Goal: Task Accomplishment & Management: Manage account settings

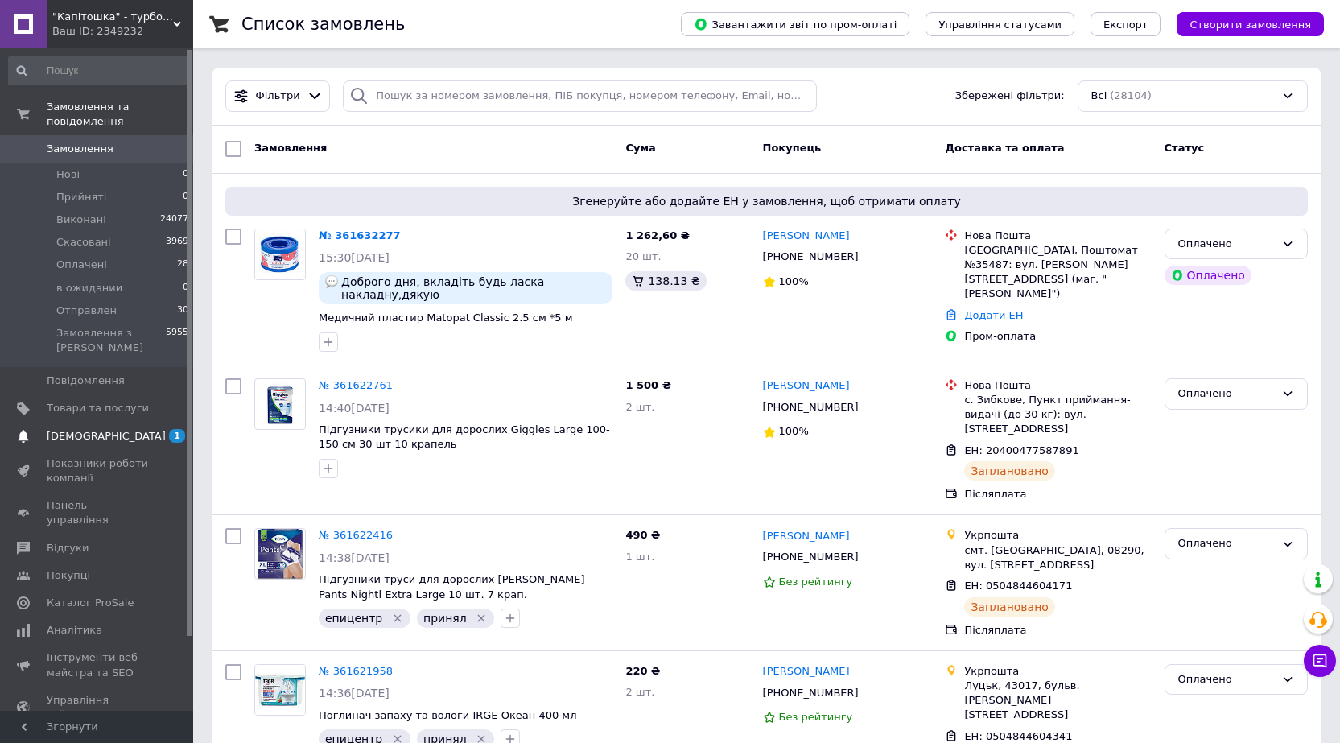
click at [111, 429] on span "[DEMOGRAPHIC_DATA]" at bounding box center [98, 436] width 102 height 14
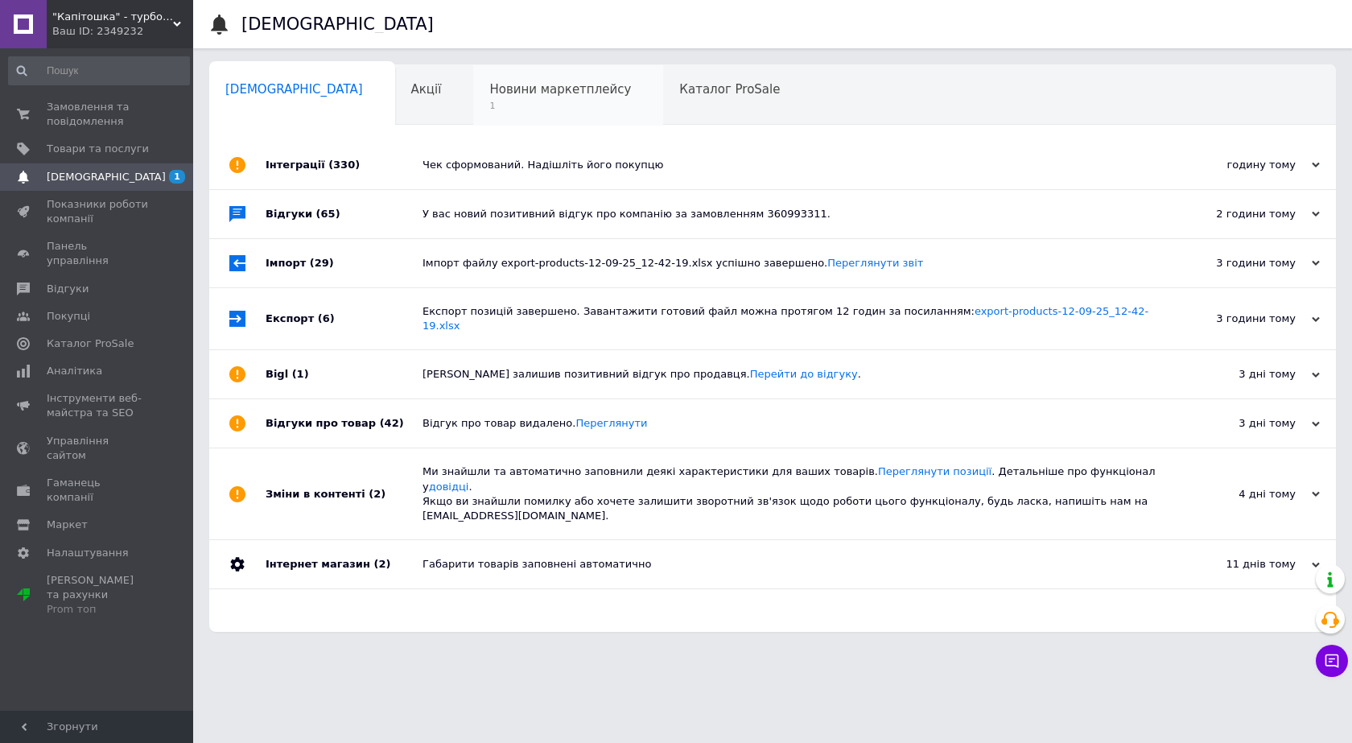
click at [489, 105] on span "1" at bounding box center [560, 106] width 142 height 12
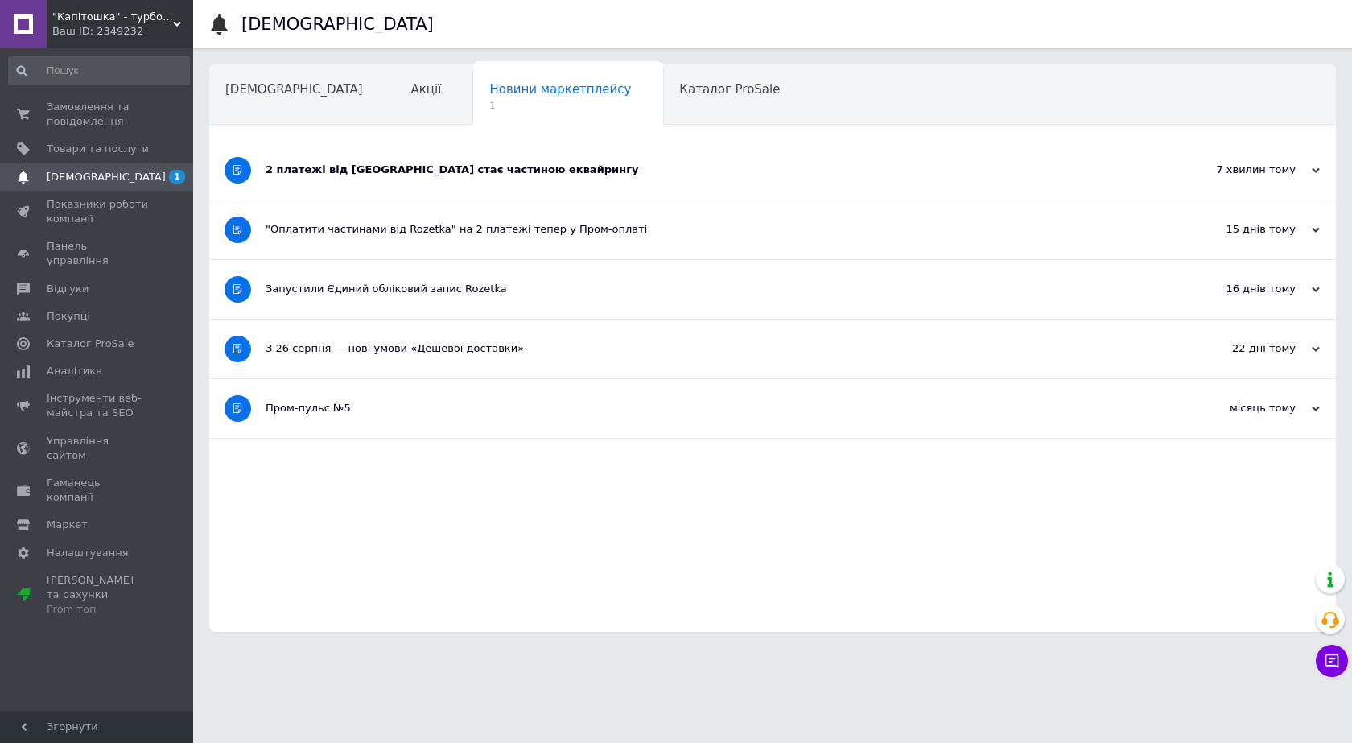
click at [583, 180] on div "2 платежі від [GEOGRAPHIC_DATA] стає частиною еквайрингу" at bounding box center [712, 170] width 893 height 59
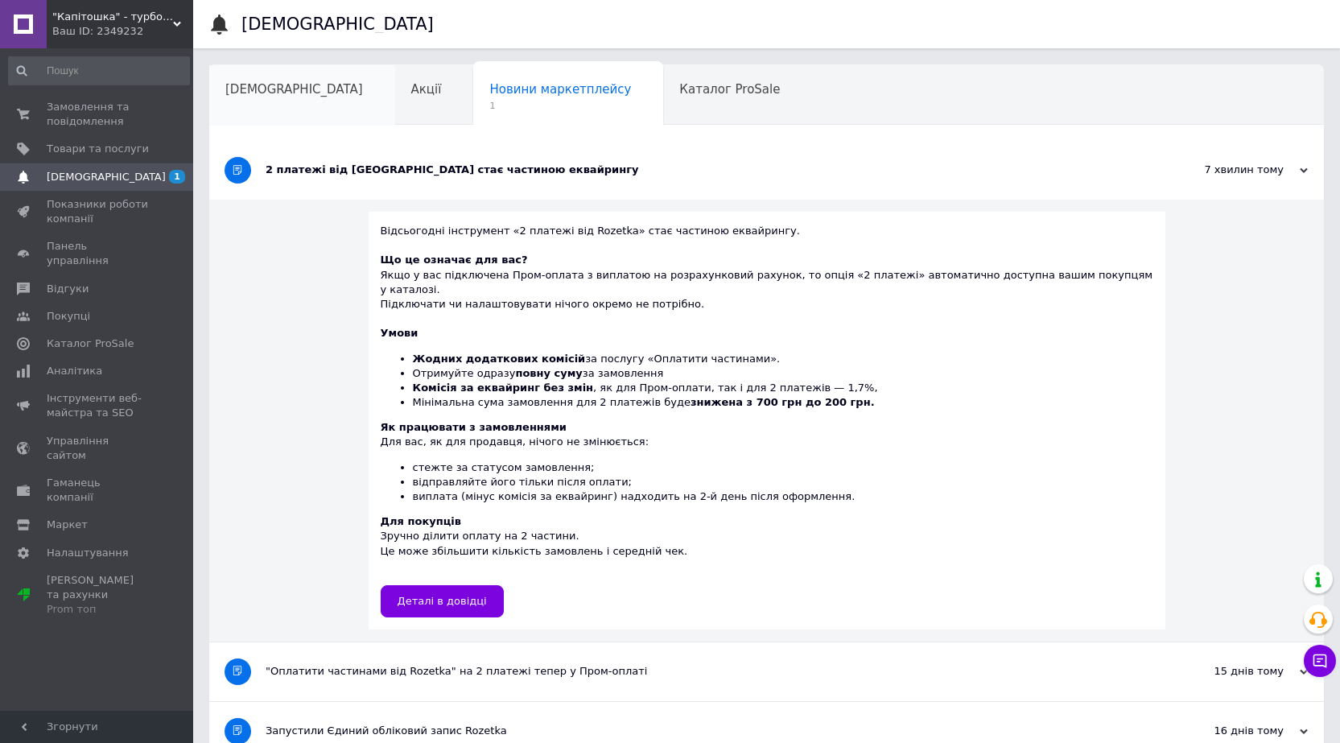
click at [242, 82] on span "[DEMOGRAPHIC_DATA]" at bounding box center [294, 89] width 138 height 14
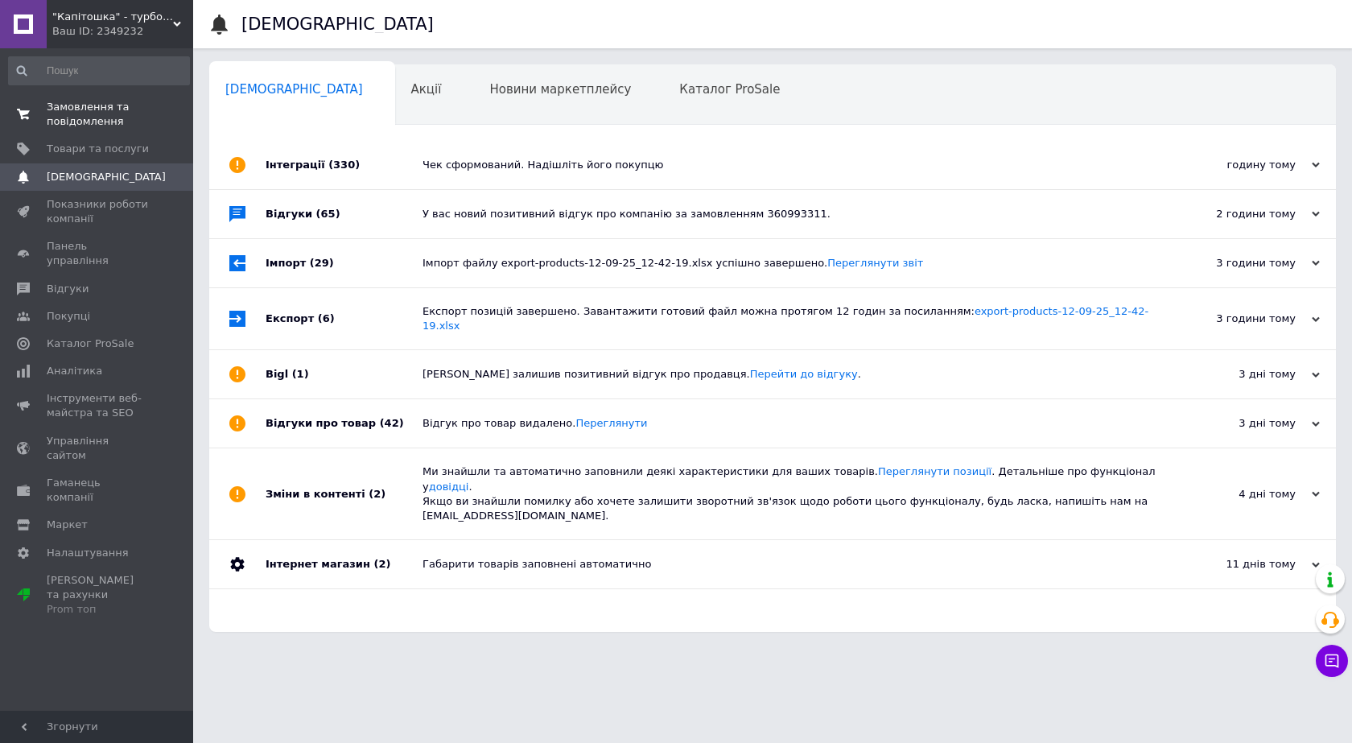
click at [93, 106] on span "Замовлення та повідомлення" at bounding box center [98, 114] width 102 height 29
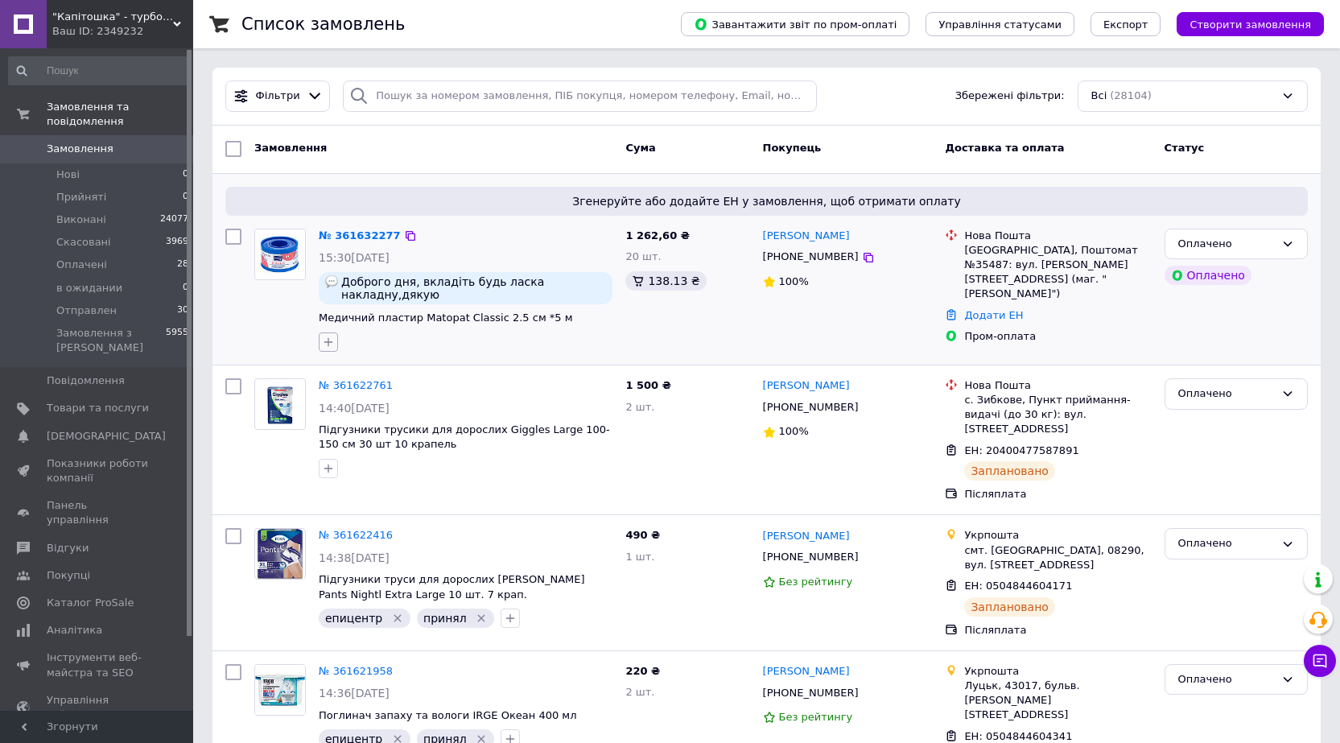
click at [329, 336] on icon "button" at bounding box center [328, 342] width 13 height 13
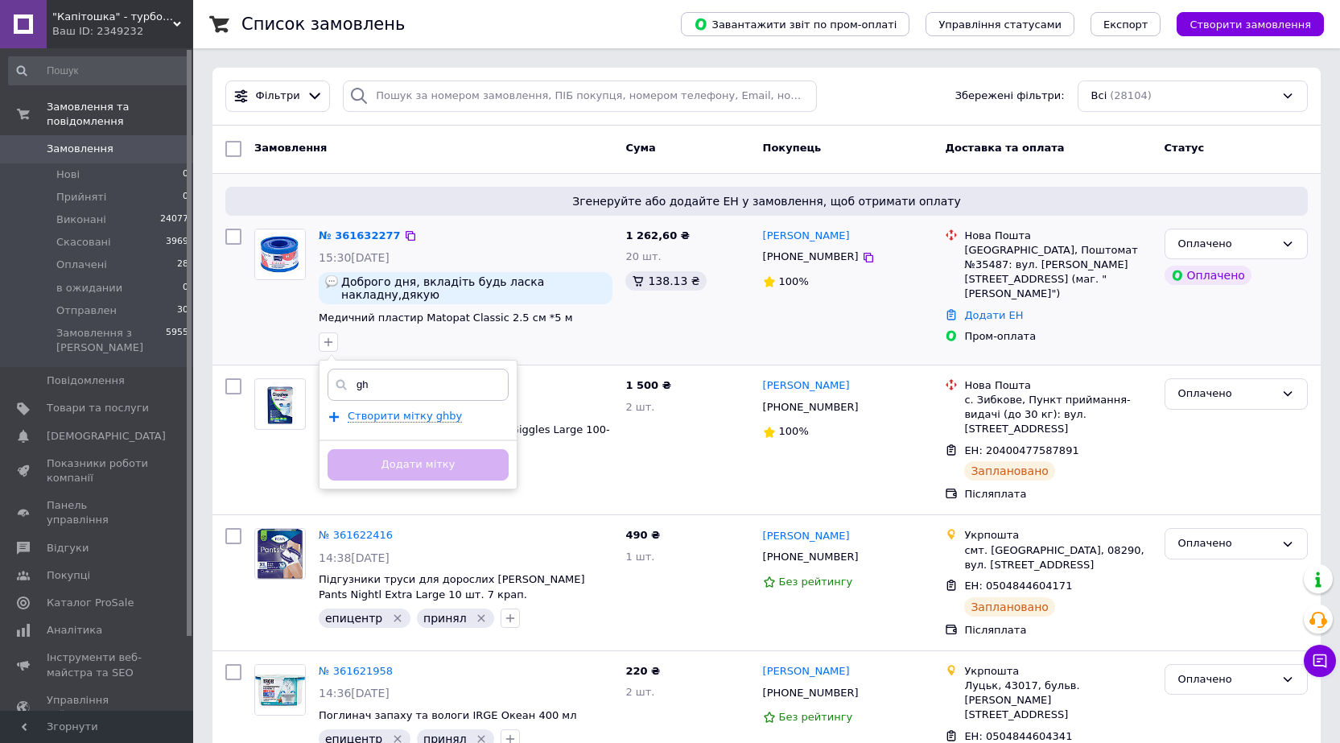
type input "g"
type input "принято"
click at [381, 394] on div "принято Створити мітку принято Додати мітку" at bounding box center [418, 425] width 199 height 130
click at [384, 410] on span "Створити мітку принято" at bounding box center [415, 416] width 134 height 13
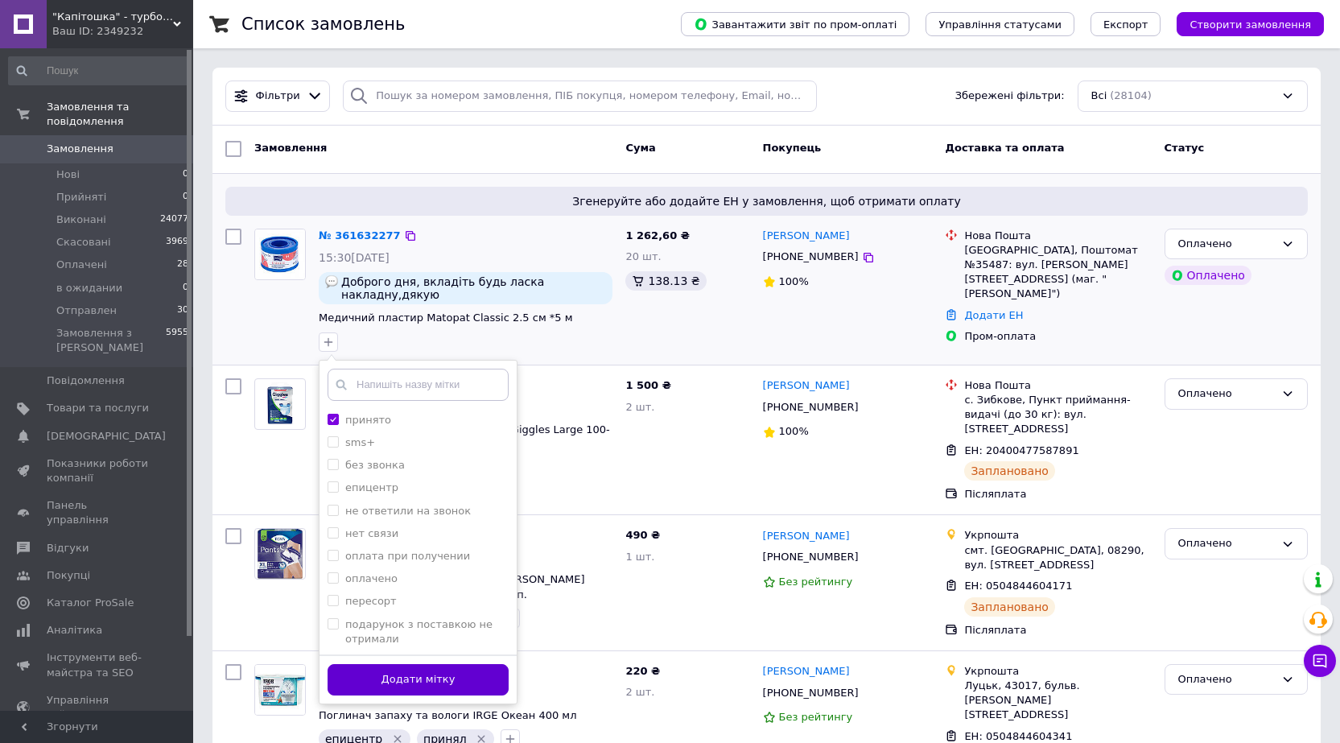
click at [407, 670] on button "Додати мітку" at bounding box center [418, 679] width 181 height 31
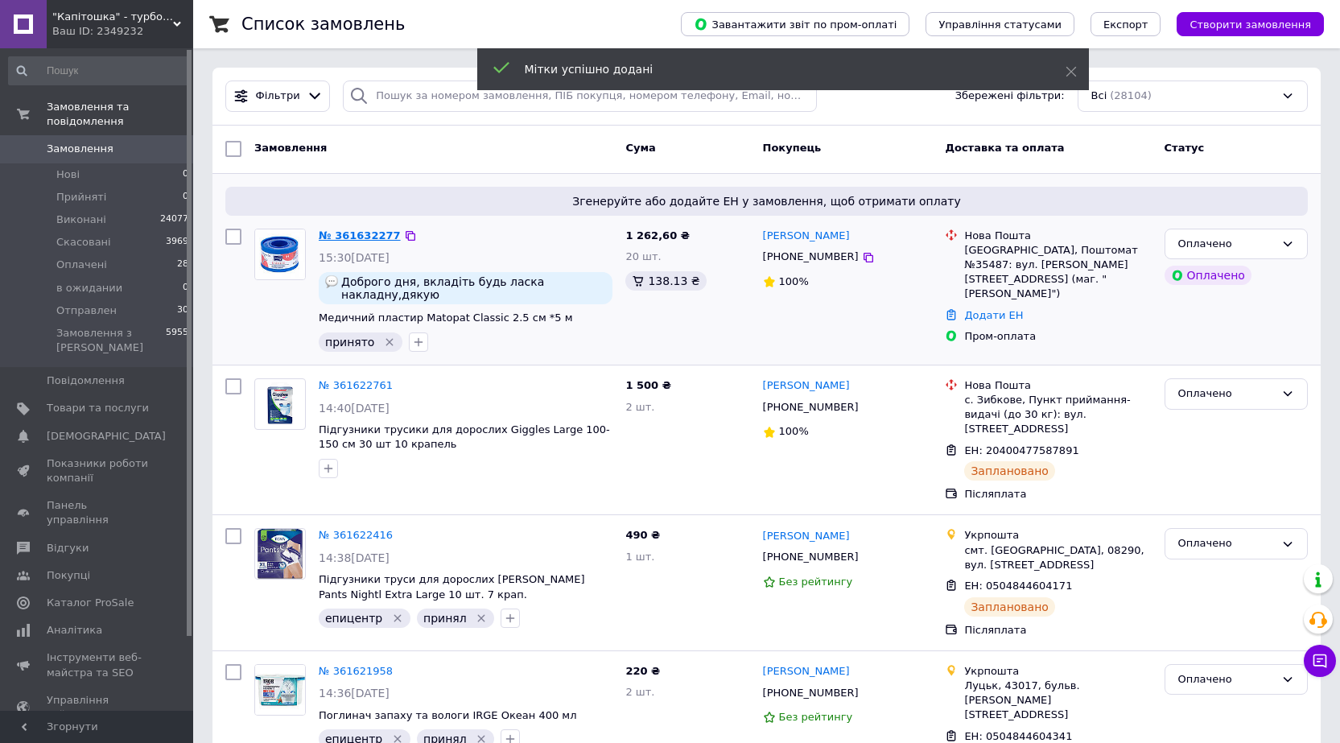
click at [353, 230] on link "№ 361632277" at bounding box center [360, 235] width 82 height 12
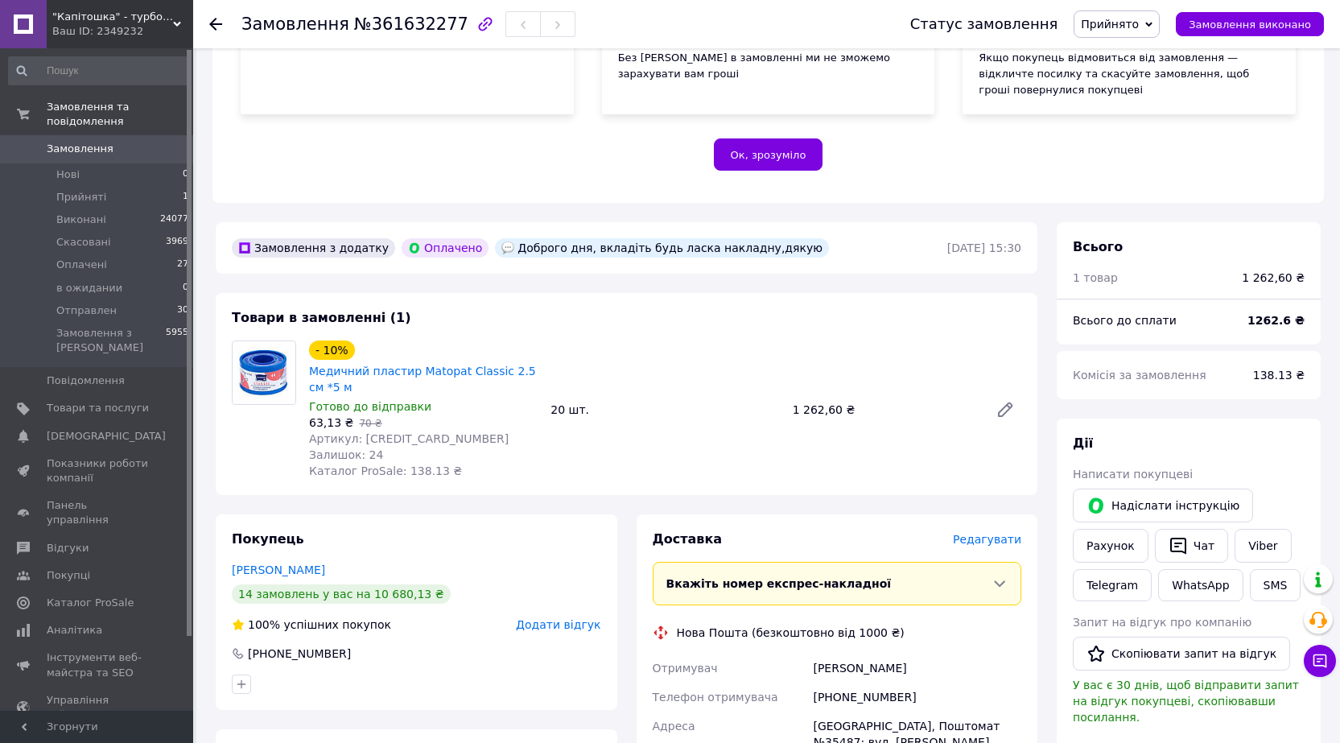
scroll to position [322, 0]
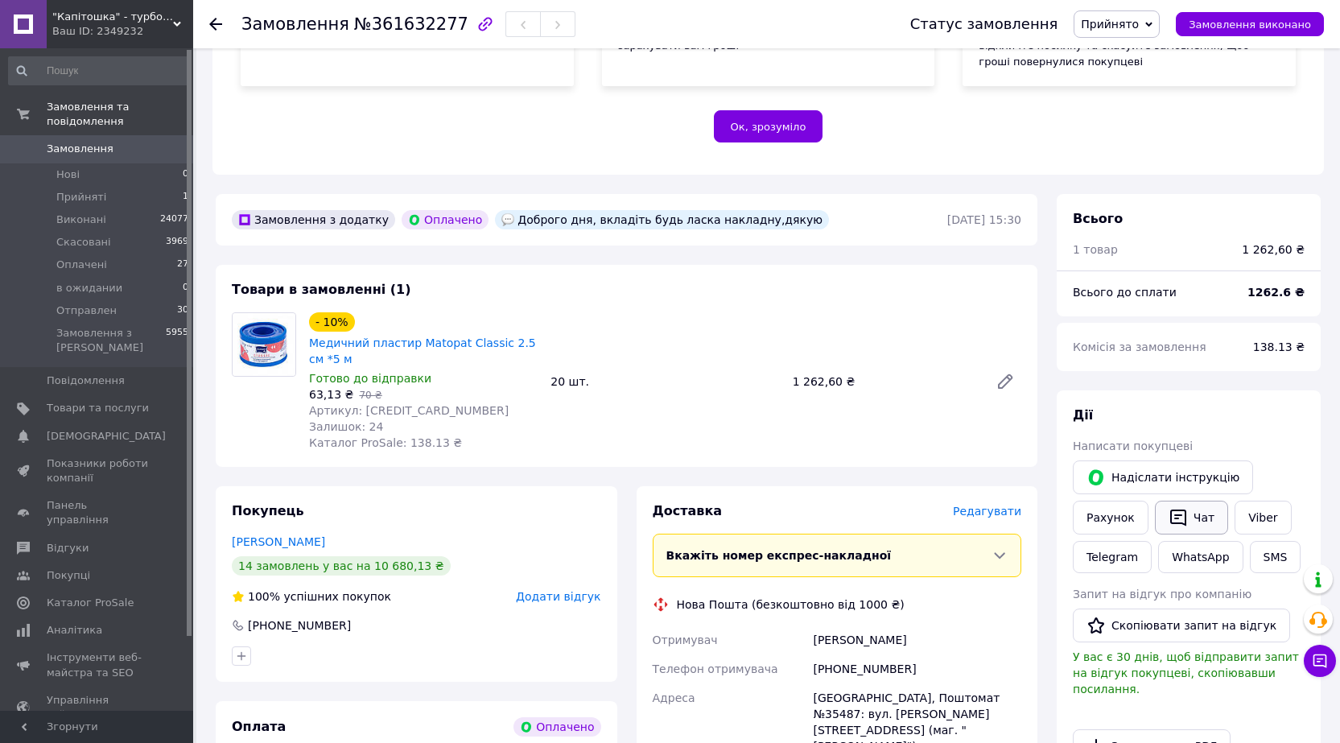
click at [1198, 509] on button "Чат" at bounding box center [1191, 518] width 73 height 34
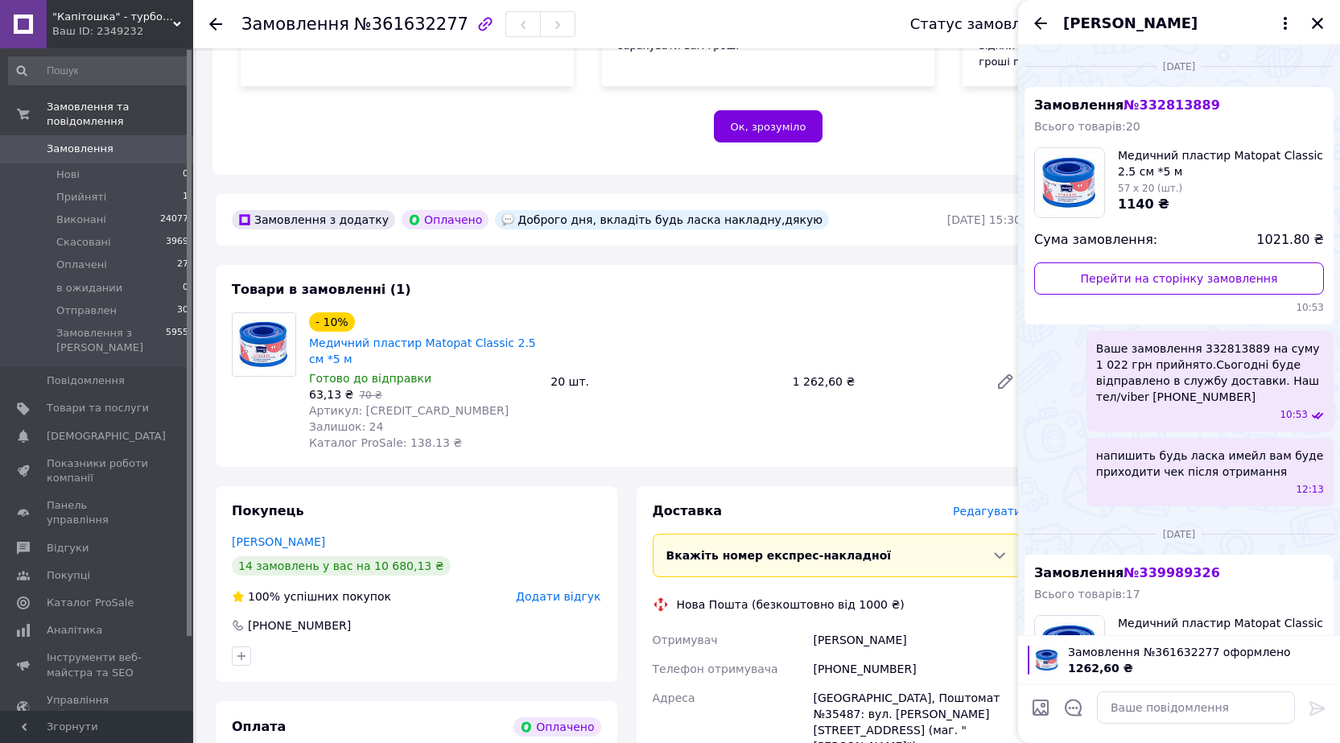
scroll to position [195, 0]
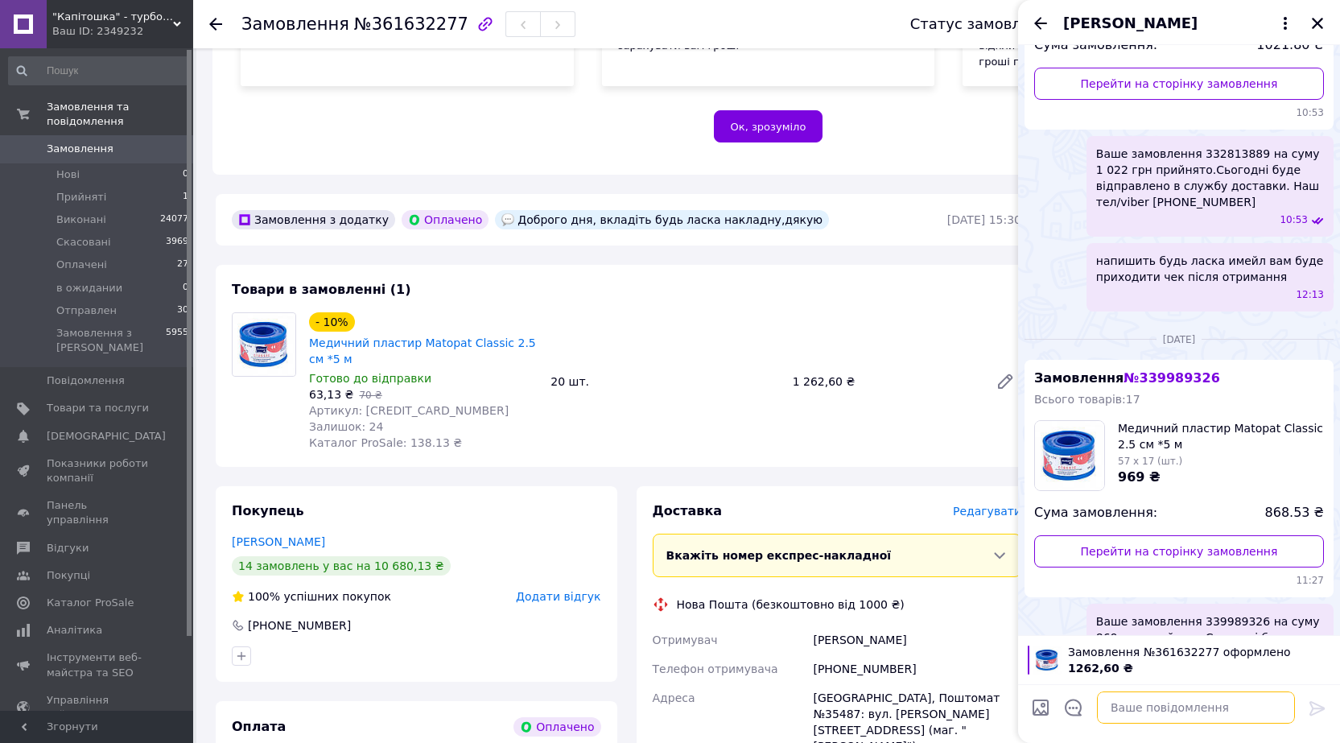
click at [1123, 706] on textarea at bounding box center [1196, 707] width 198 height 32
paste textarea "Добрий день! Зам.361632277 (1 263 грн) прийнято.Завтра відправимо.0673101333"
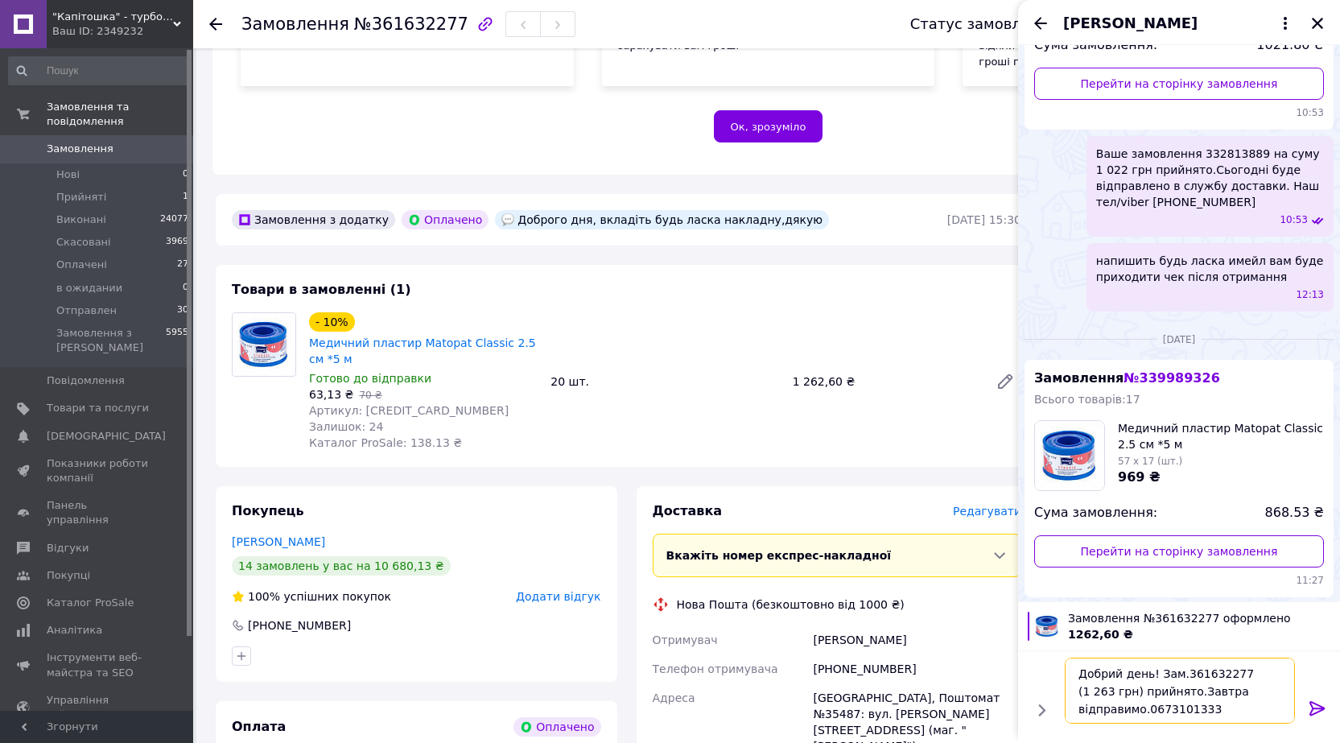
drag, startPoint x: 1165, startPoint y: 690, endPoint x: 1189, endPoint y: 691, distance: 24.2
click at [1189, 691] on textarea "Добрий день! Зам.361632277 (1 263 грн) прийнято.Завтра відправимо.0673101333" at bounding box center [1180, 691] width 230 height 66
click at [1143, 708] on textarea "Добрий день! Зам.361632277 (1 263 грн) прийнято. У [DATE] відправимо.0673101333" at bounding box center [1180, 691] width 230 height 66
click at [1246, 686] on textarea "Добрий день! Зам.361632277 (1 263 грн) прийнято. У [DATE] відправимо. т.0673101…" at bounding box center [1180, 691] width 230 height 66
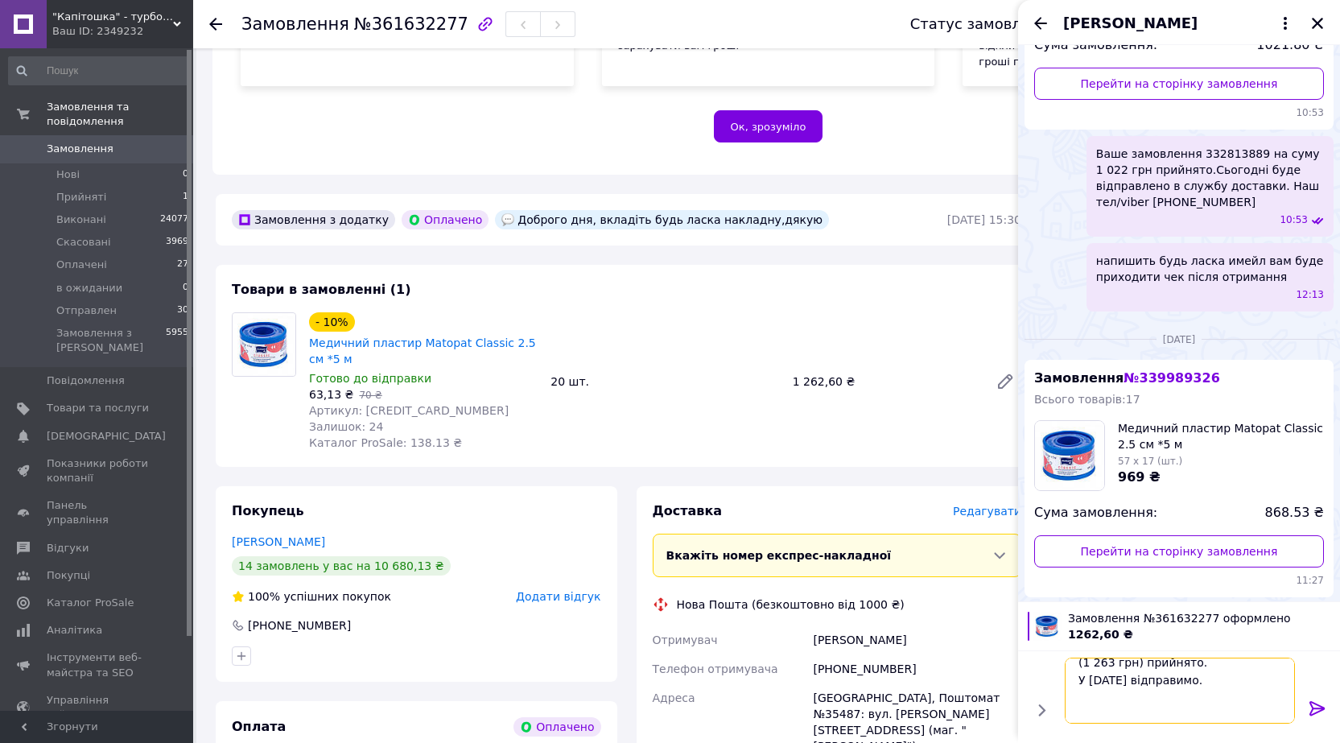
scroll to position [55, 0]
drag, startPoint x: 1119, startPoint y: 712, endPoint x: 1034, endPoint y: 692, distance: 87.6
click at [1034, 692] on div "Добрий день! Зам.361632277 (1 263 грн) прийнято. У [DATE] відправимо. т.0673101…" at bounding box center [1178, 690] width 309 height 79
paste textarea "відправляємо посилки лише по будням (день у день до 12:00), тому замовлення буд…"
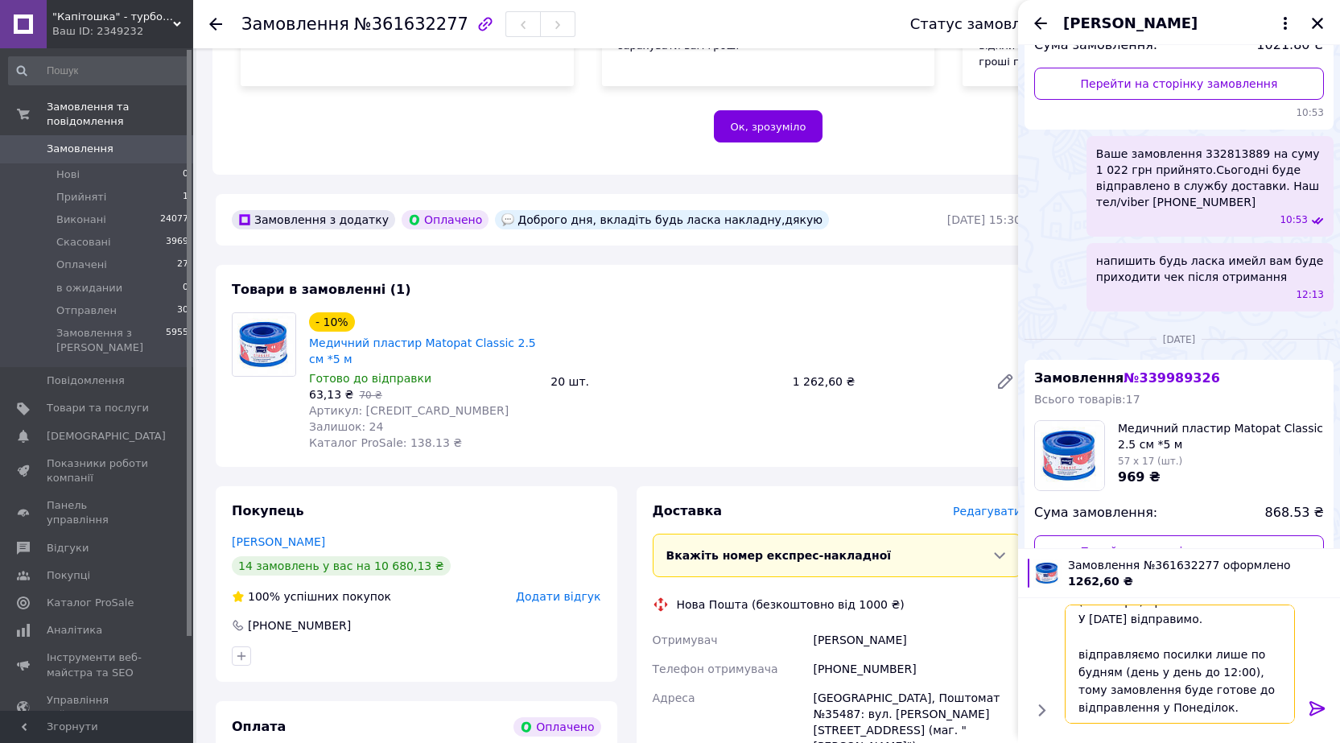
type textarea "Добрий день! Зам.361632277 (1 263 грн) прийнято. У [DATE] відправимо. відправля…"
click at [1316, 709] on icon at bounding box center [1317, 708] width 19 height 19
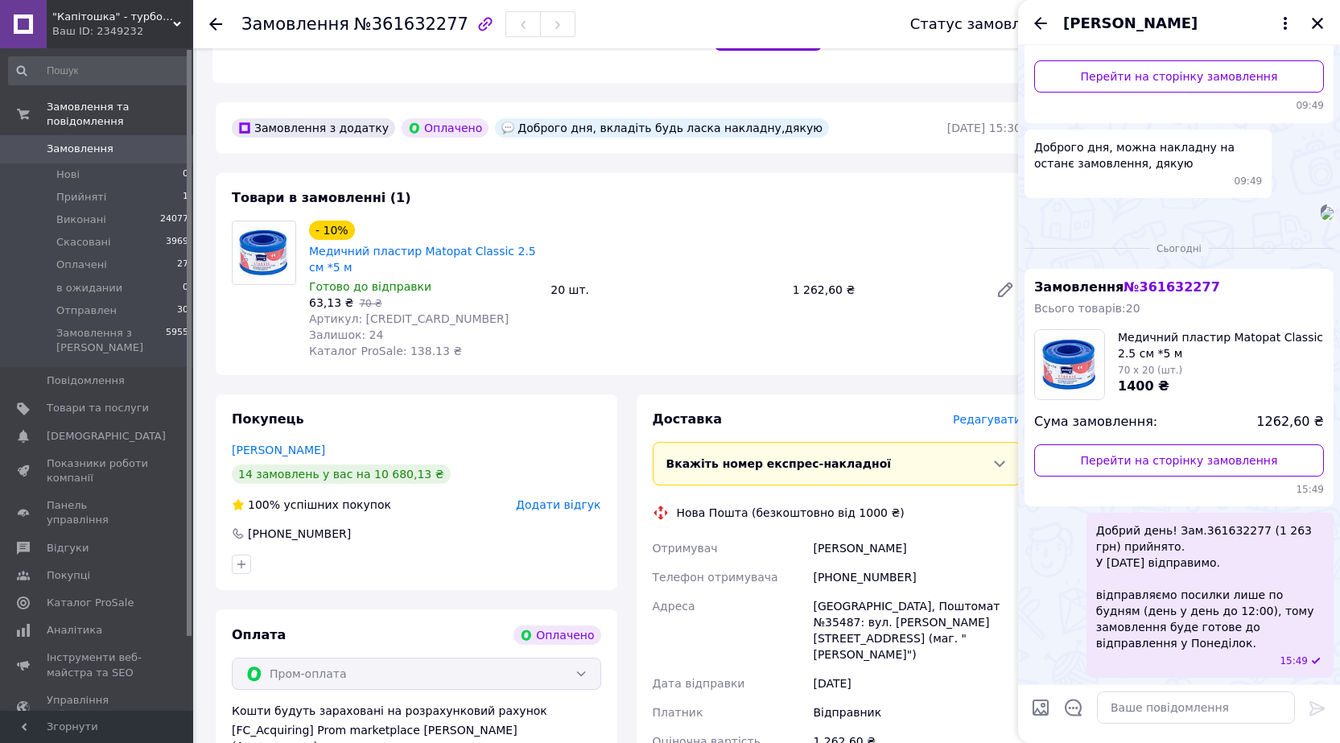
scroll to position [644, 0]
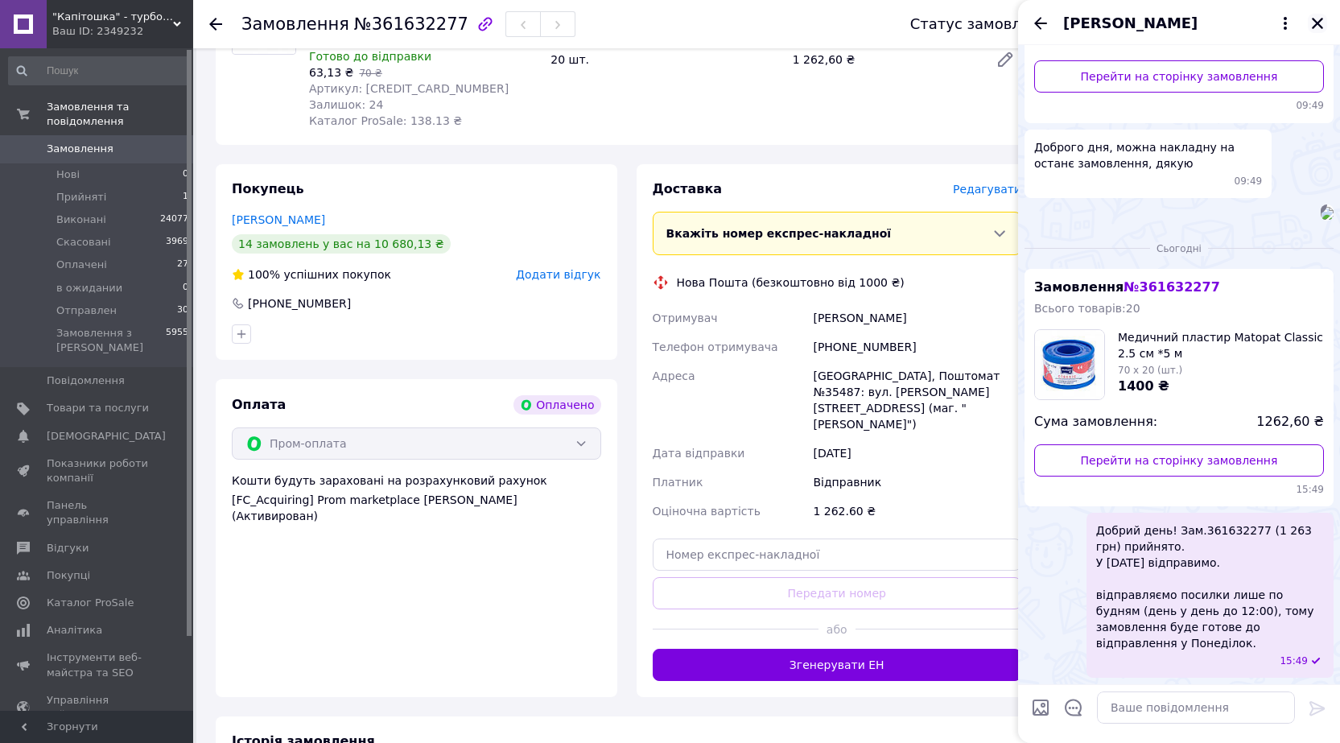
click at [1319, 20] on icon "Закрити" at bounding box center [1317, 23] width 14 height 14
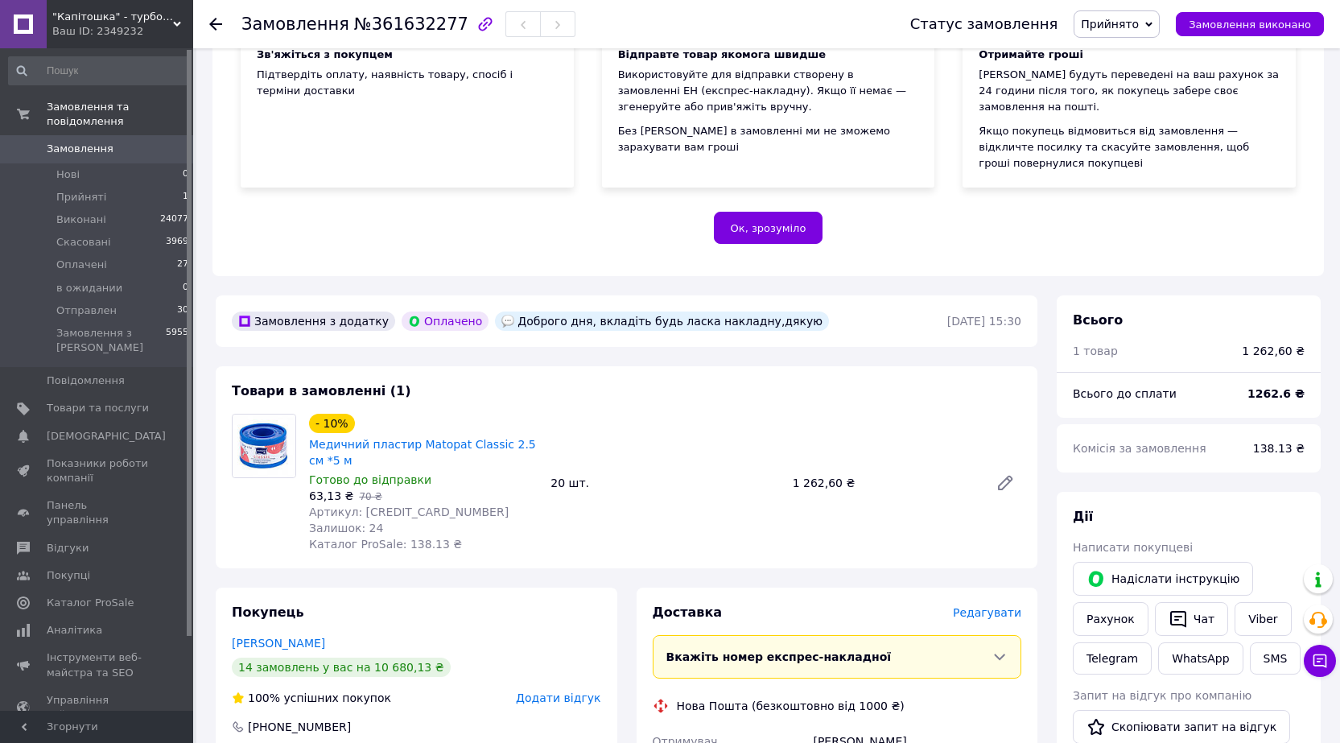
scroll to position [80, 0]
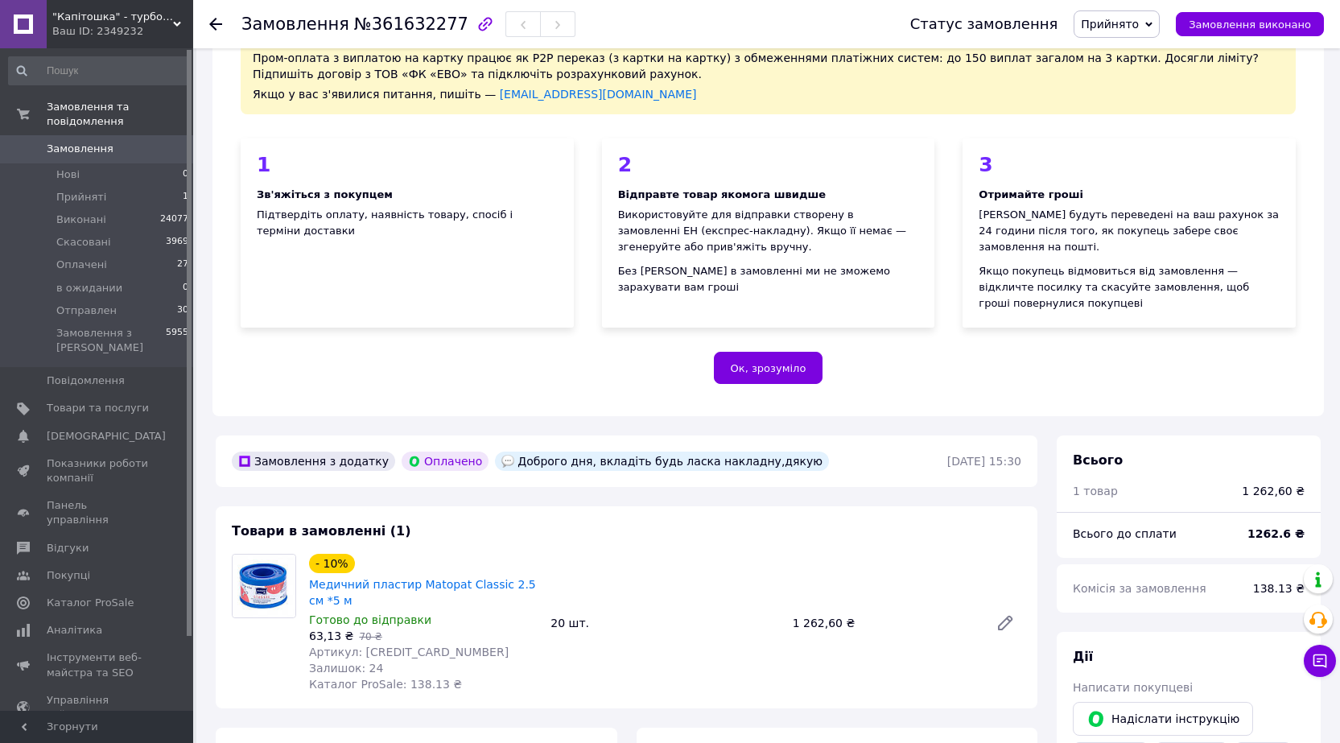
click at [110, 142] on span "Замовлення" at bounding box center [98, 149] width 102 height 14
